Goal: Information Seeking & Learning: Learn about a topic

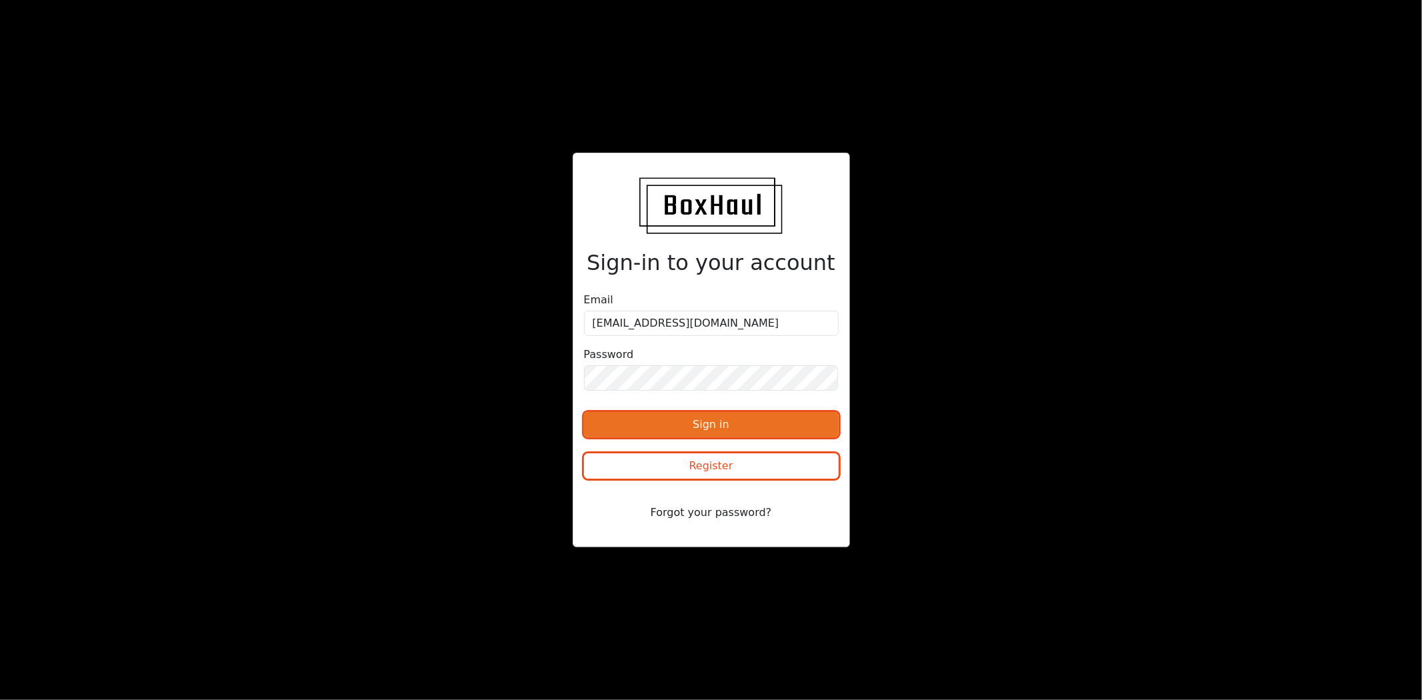
click at [754, 421] on button "Sign in" at bounding box center [711, 424] width 255 height 25
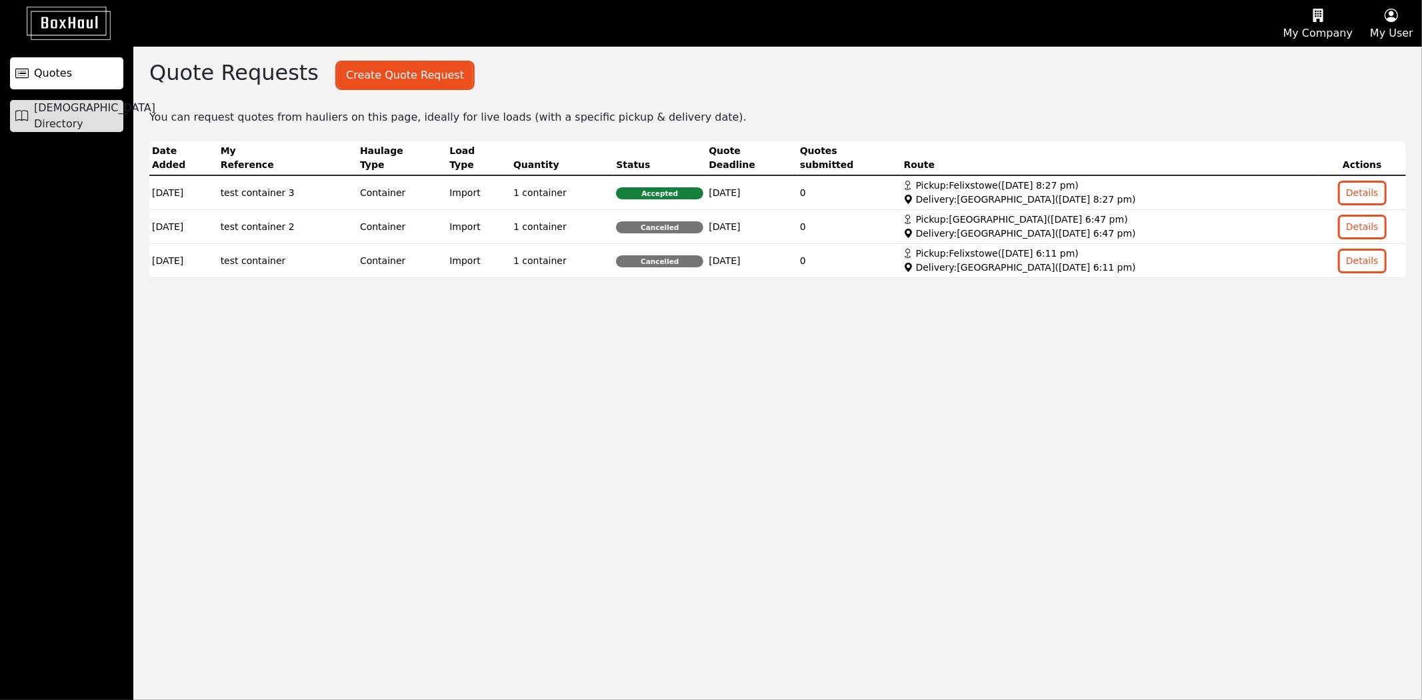
click at [97, 112] on span "[DEMOGRAPHIC_DATA] Directory" at bounding box center [94, 116] width 121 height 32
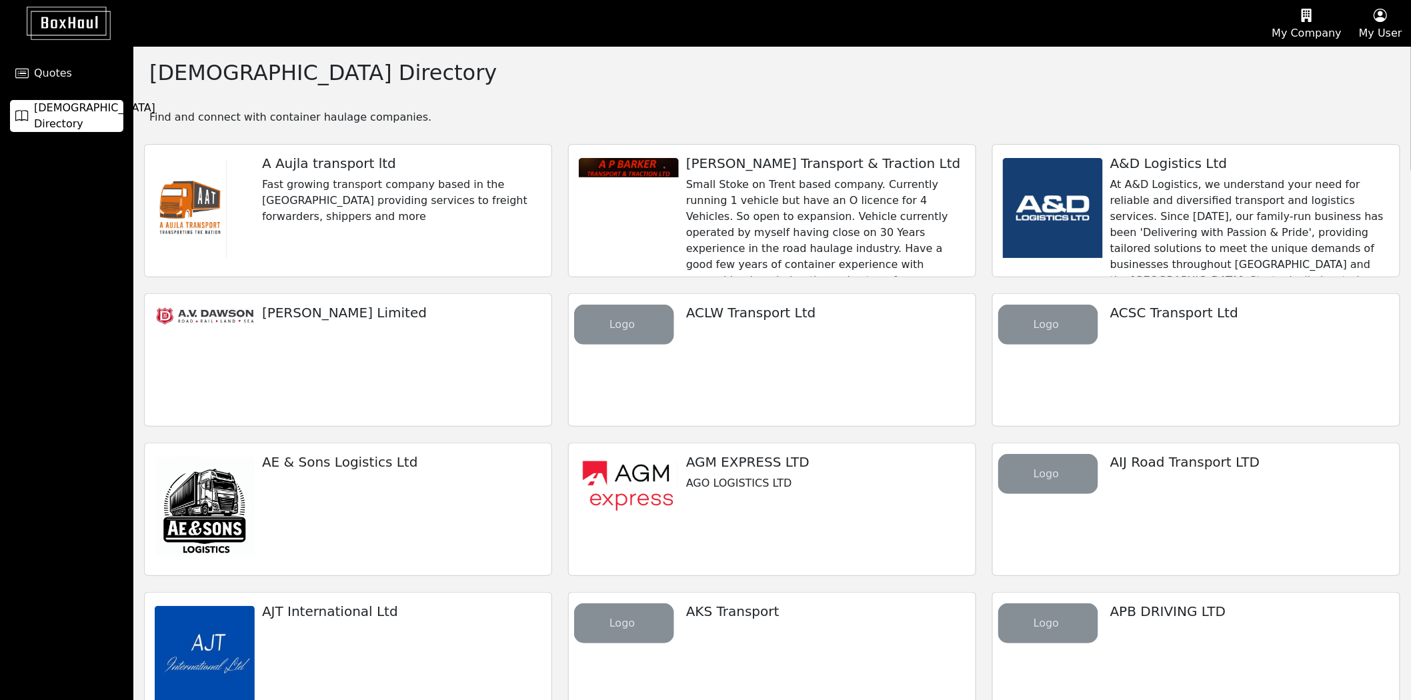
click at [754, 209] on p "At A&D Logistics, we understand your need for reliable and diversified transpor…" at bounding box center [1249, 321] width 279 height 288
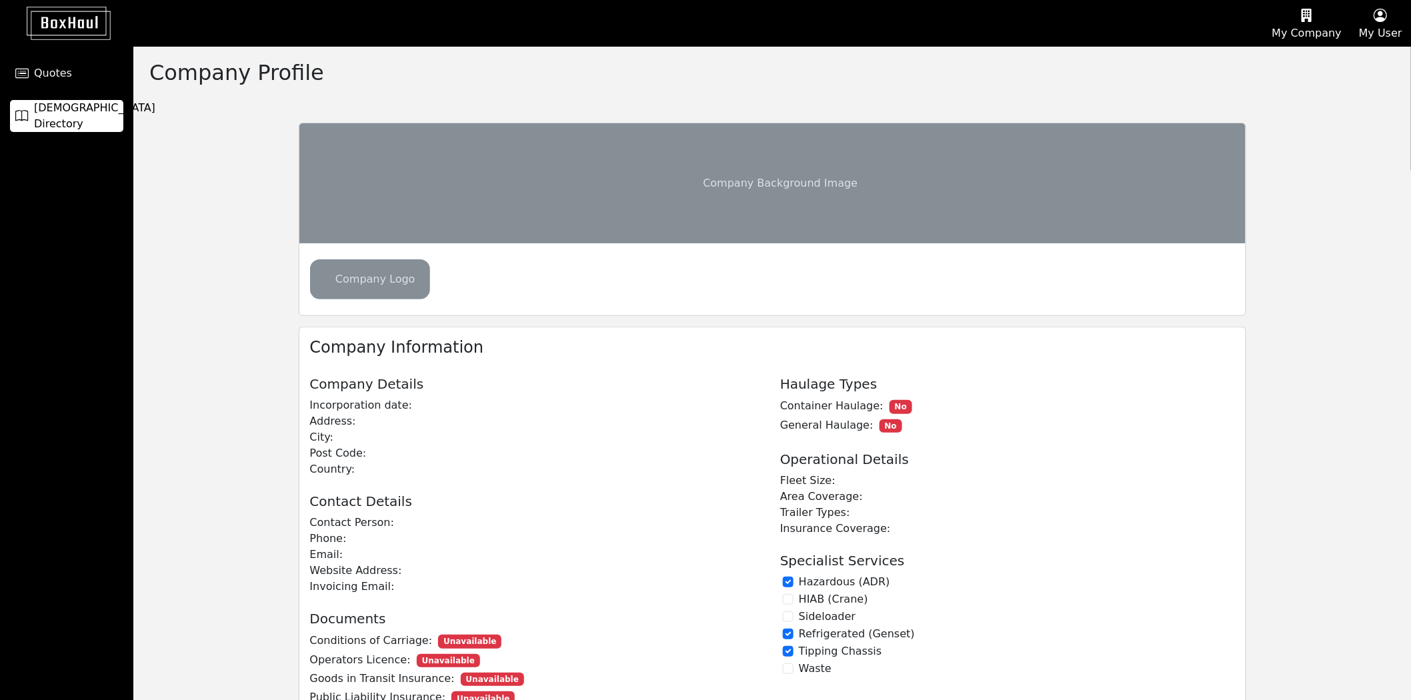
checkbox input "true"
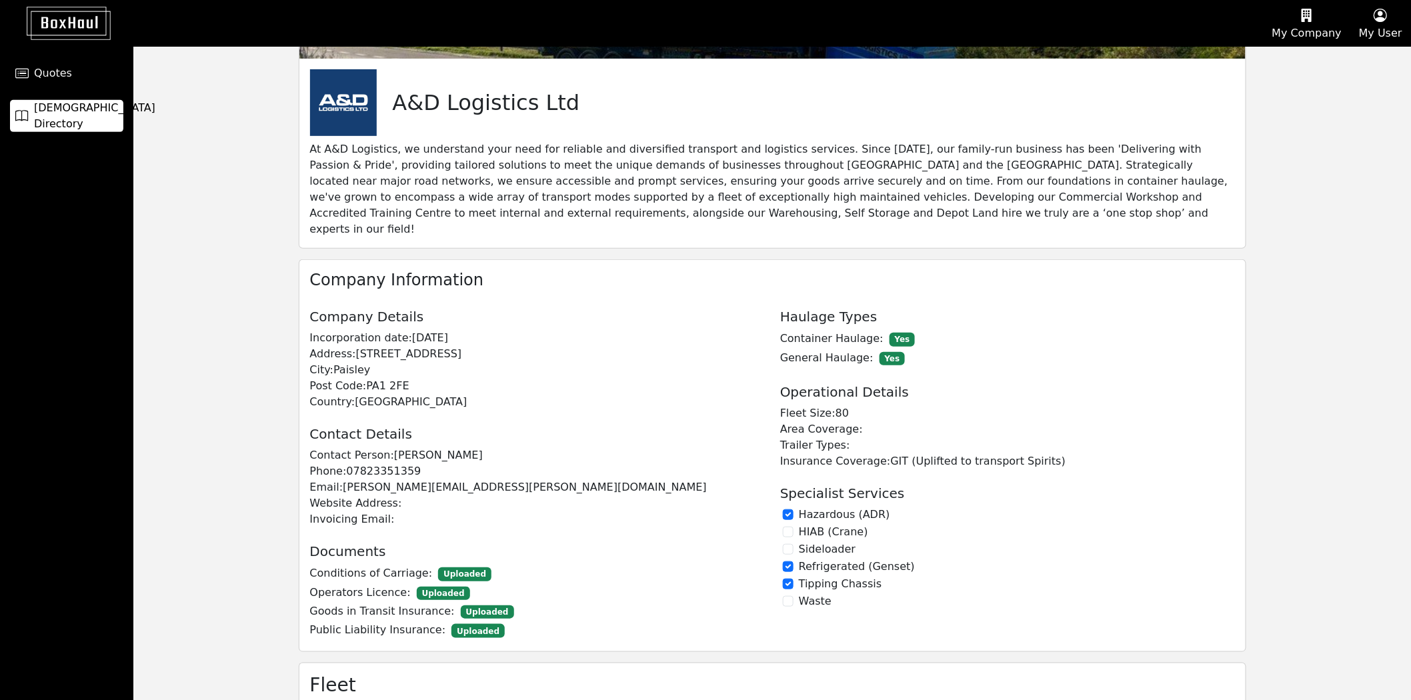
scroll to position [184, 0]
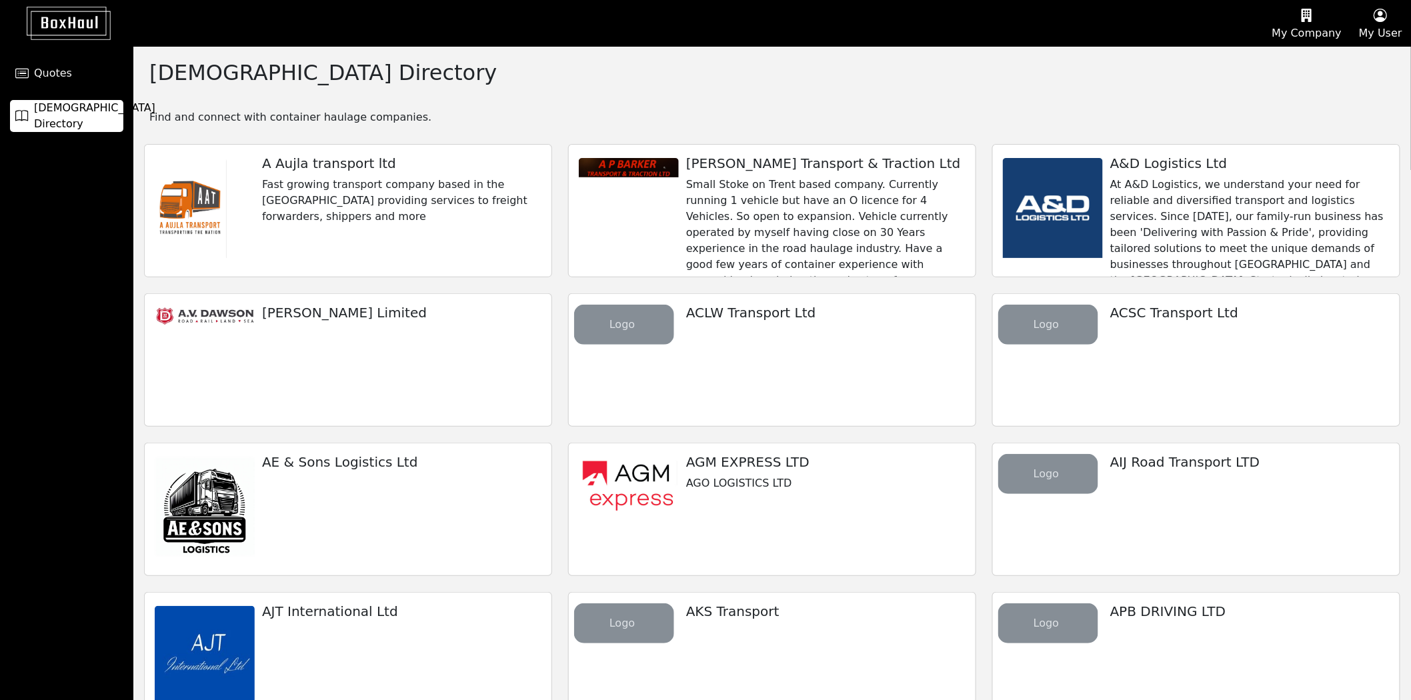
click at [425, 205] on p "Fast growing transport company based in the [GEOGRAPHIC_DATA] providing service…" at bounding box center [401, 201] width 279 height 48
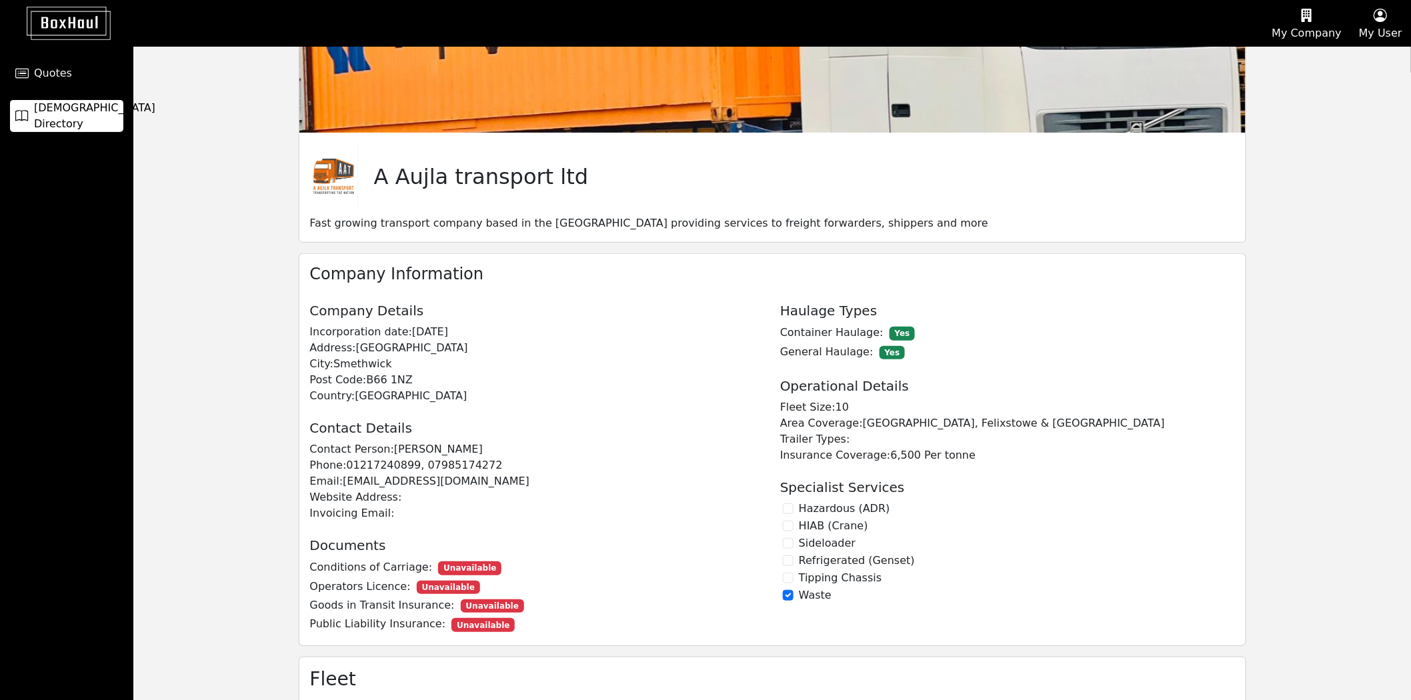
scroll to position [121, 0]
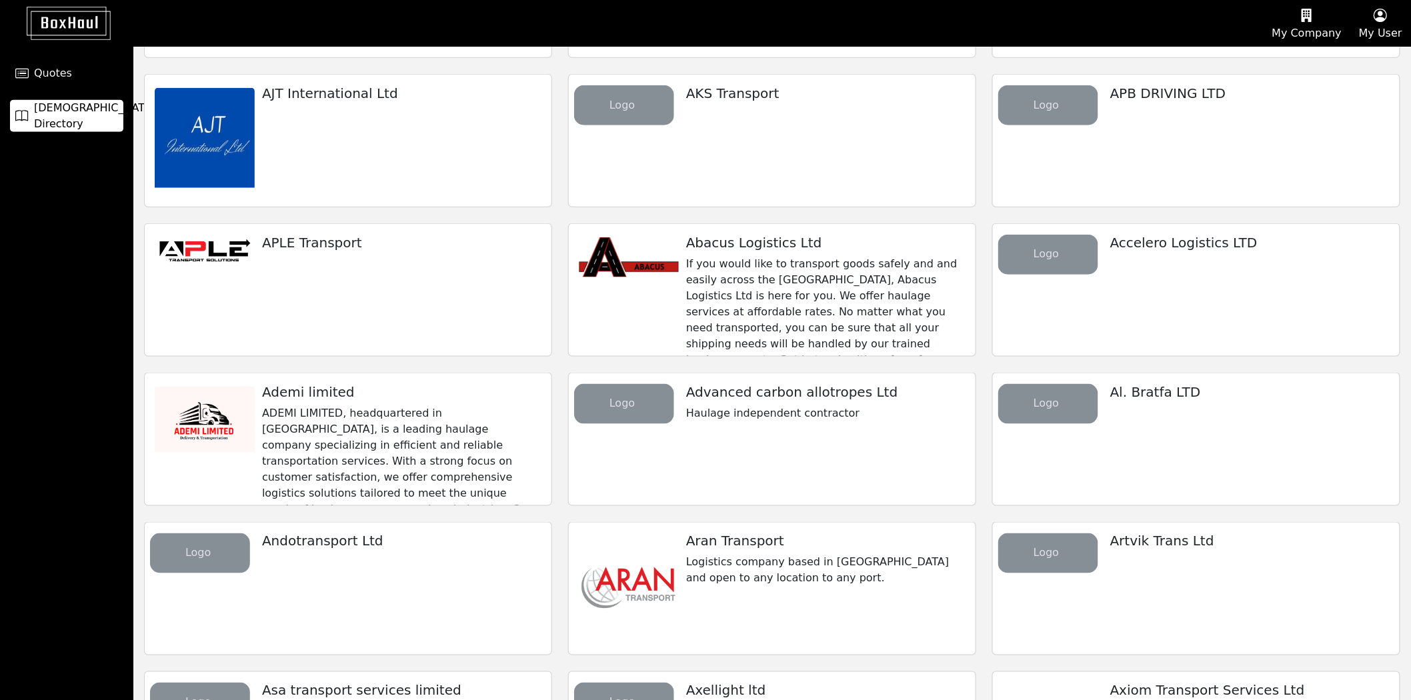
click at [439, 407] on p "ADEMI LIMITED, headquartered in [GEOGRAPHIC_DATA], is a leading haulage company…" at bounding box center [401, 485] width 279 height 160
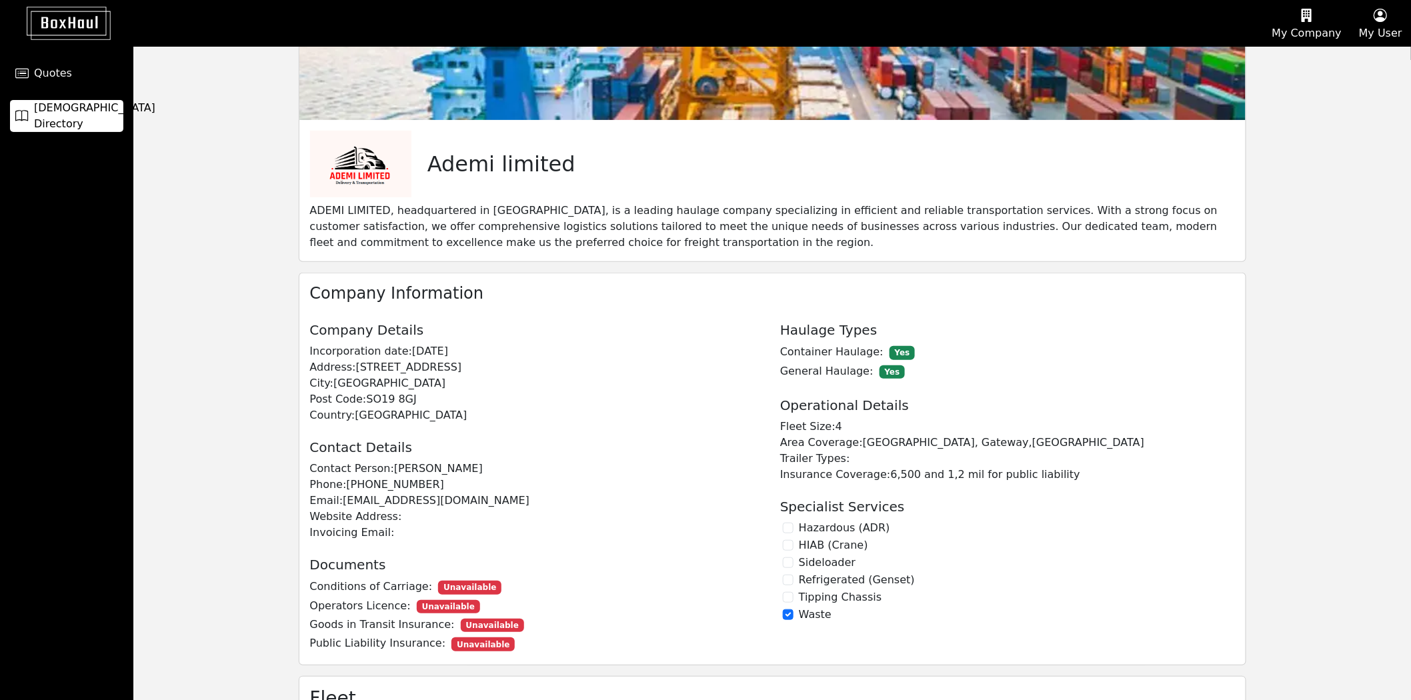
scroll to position [152, 0]
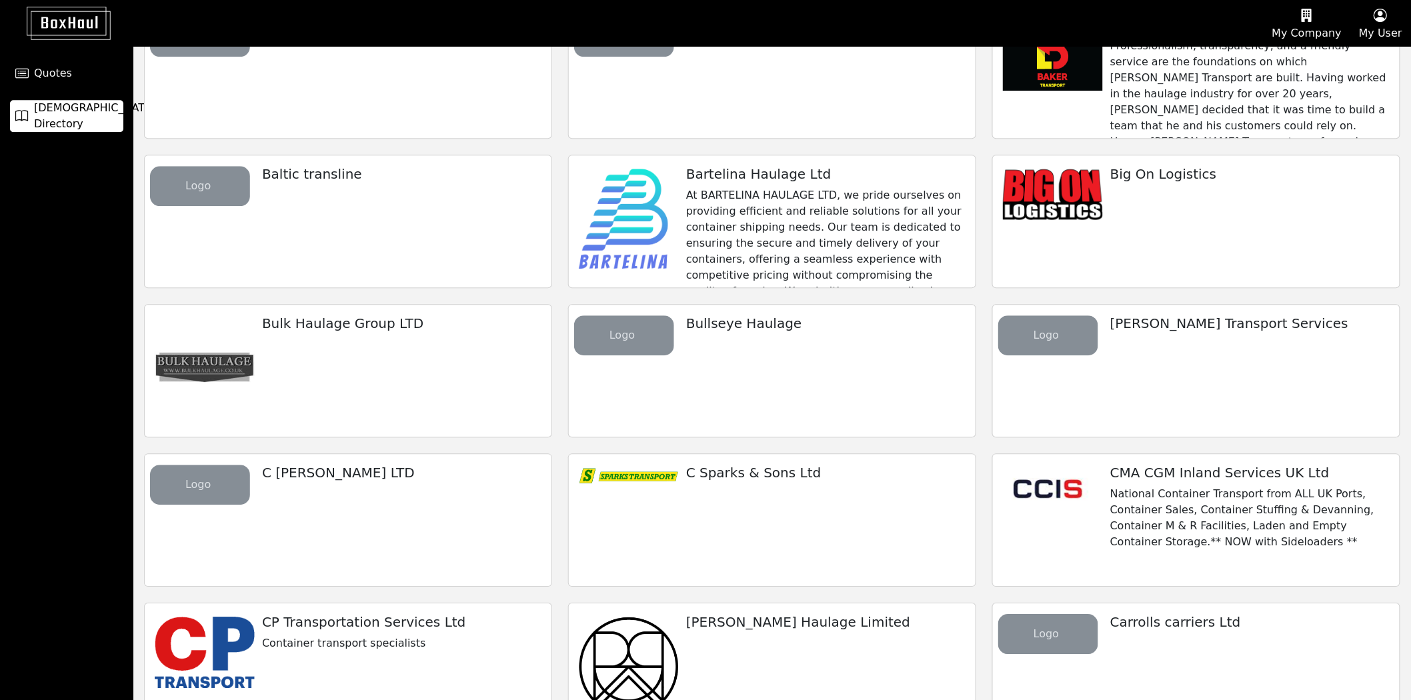
click at [754, 200] on p "At BARTELINA HAULAGE LTD, we pride ourselves on providing efficient and reliabl…" at bounding box center [825, 259] width 279 height 144
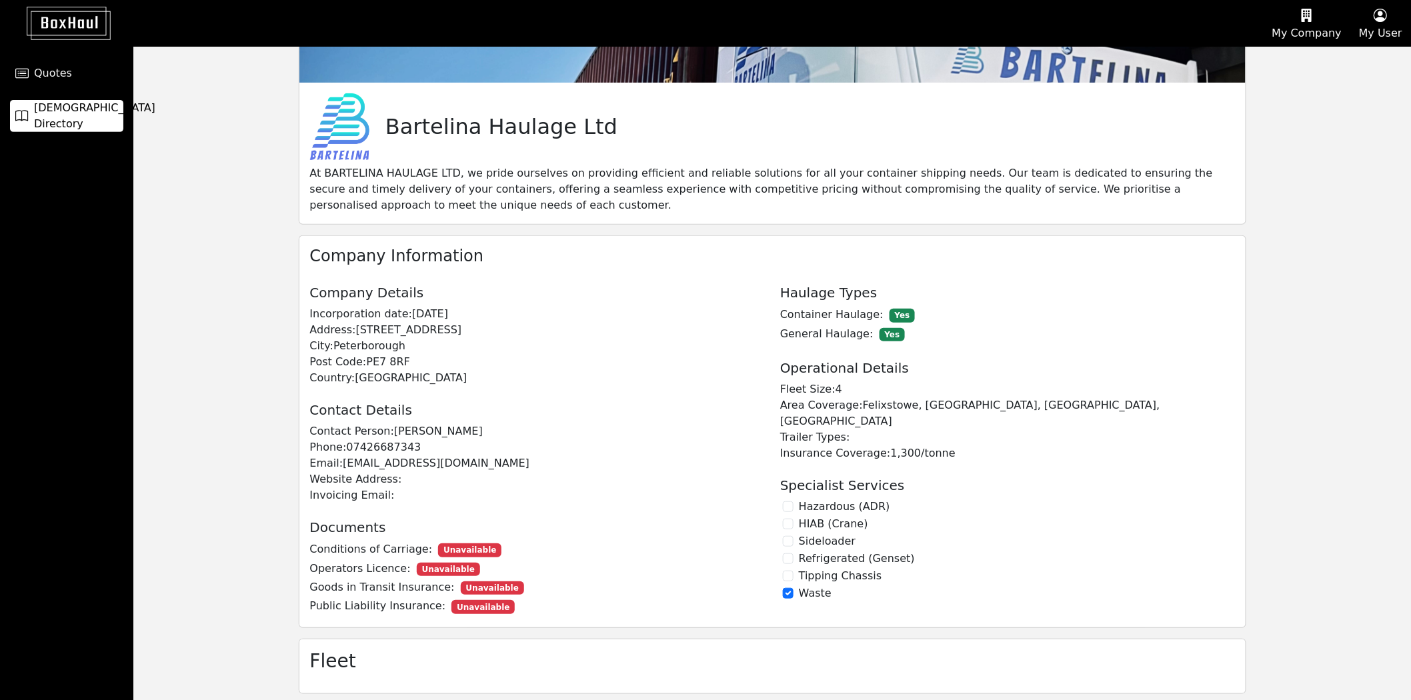
scroll to position [148, 0]
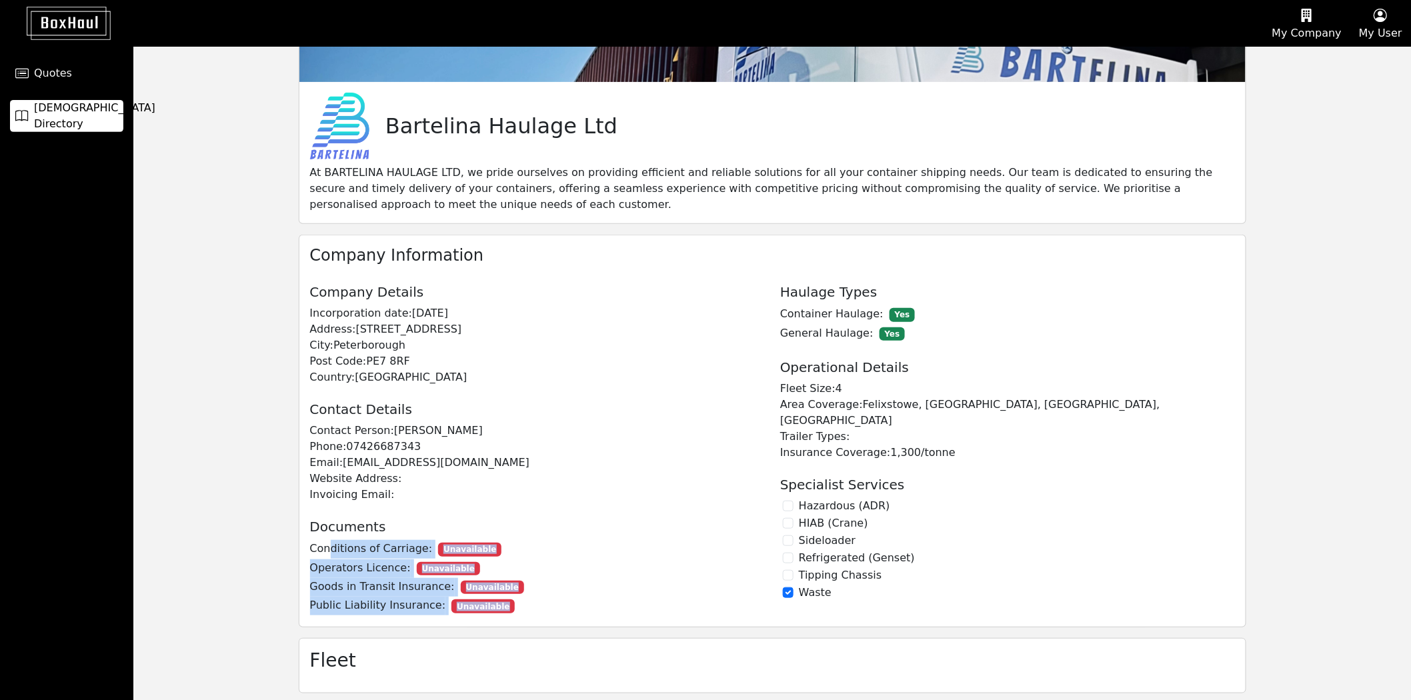
drag, startPoint x: 325, startPoint y: 549, endPoint x: 495, endPoint y: 608, distance: 180.1
click at [495, 608] on div "Documents Conditions of Carriage: Unavailable Operators Licence: Unavailable Go…" at bounding box center [537, 559] width 471 height 113
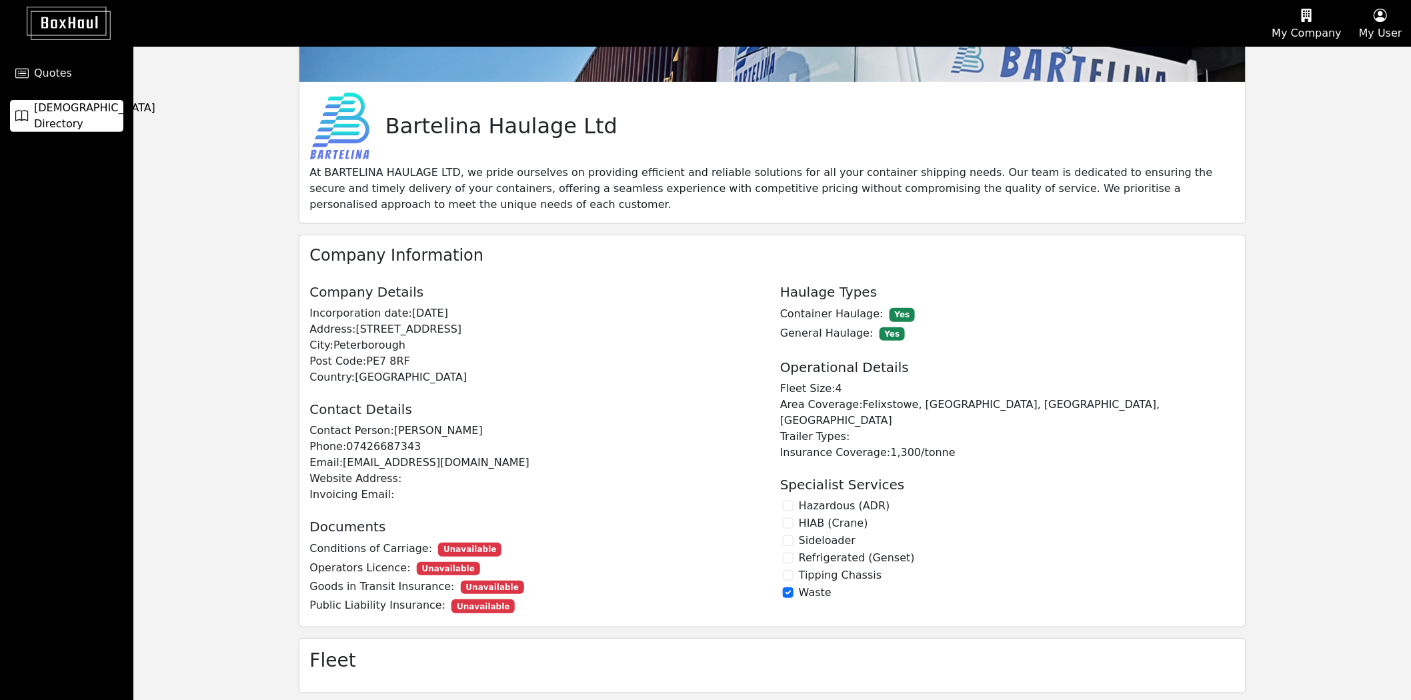
click at [495, 608] on p "Public Liability Insurance: Unavailable" at bounding box center [537, 606] width 471 height 19
drag, startPoint x: 312, startPoint y: 548, endPoint x: 483, endPoint y: 550, distance: 171.4
click at [483, 550] on p "Conditions of Carriage: Unavailable" at bounding box center [537, 549] width 471 height 19
drag, startPoint x: 365, startPoint y: 548, endPoint x: 471, endPoint y: 547, distance: 105.3
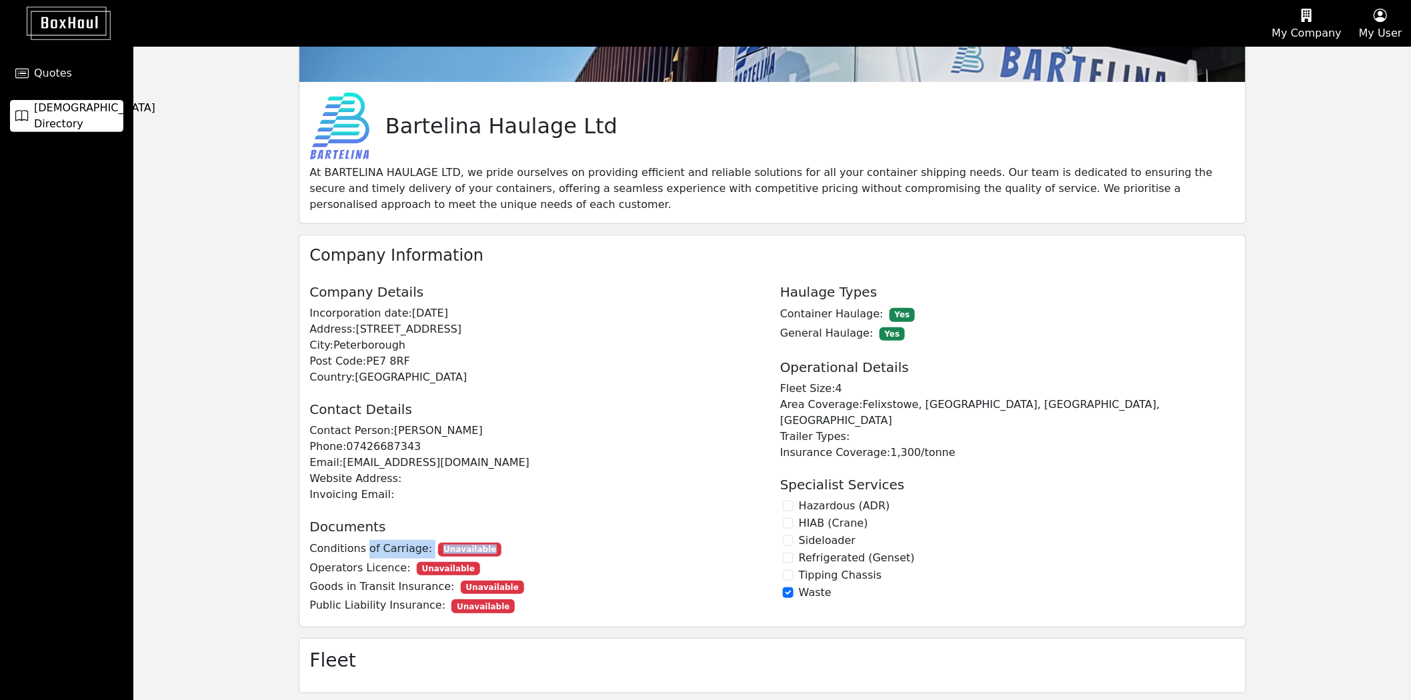
click at [471, 547] on p "Conditions of Carriage: Unavailable" at bounding box center [537, 549] width 471 height 19
click at [471, 547] on span "Unavailable" at bounding box center [469, 549] width 63 height 13
click at [135, 435] on div "Company Profile [PERSON_NAME] Ltd At BARTELINA HAULAGE LTD, we pride ourselves …" at bounding box center [771, 301] width 1277 height 805
